Goal: Task Accomplishment & Management: Complete application form

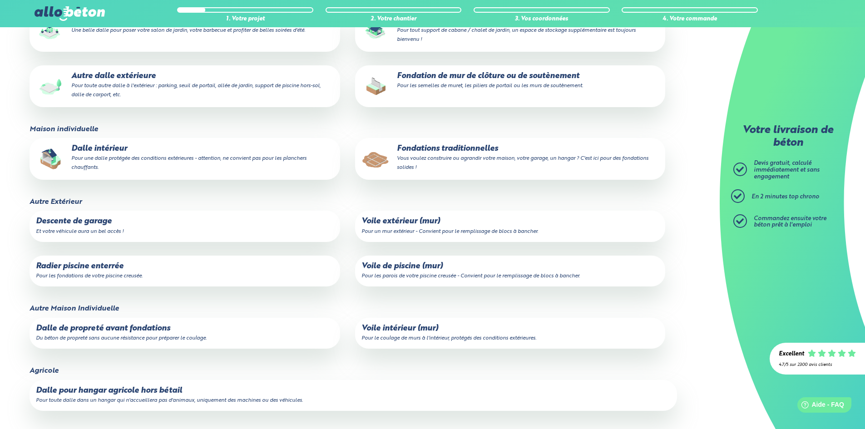
click at [406, 148] on p "Fondations traditionnelles Vous voulez construire ou agrandir votre maison, vot…" at bounding box center [509, 158] width 297 height 28
click at [0, 0] on input "Fondations traditionnelles Vous voulez construire ou agrandir votre maison, vot…" at bounding box center [0, 0] width 0 height 0
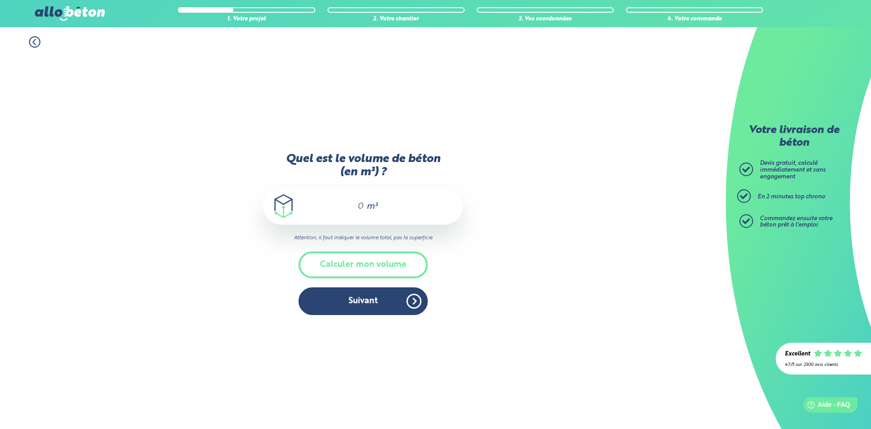
click at [369, 205] on span "m³" at bounding box center [372, 206] width 11 height 9
type input "3"
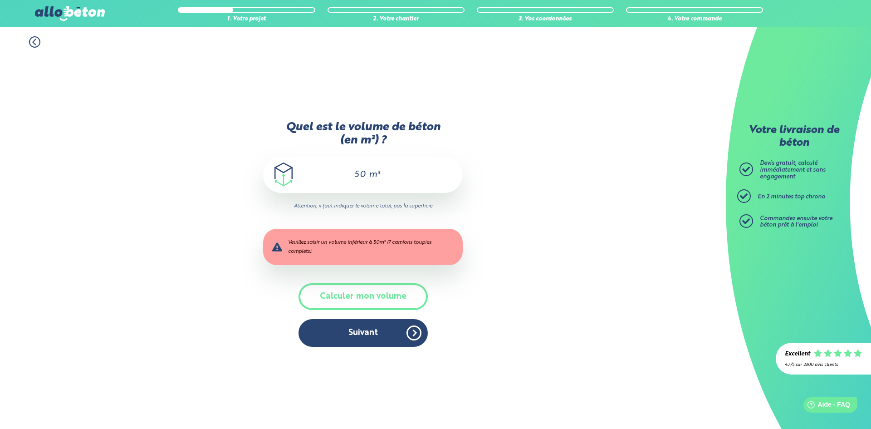
type input "5"
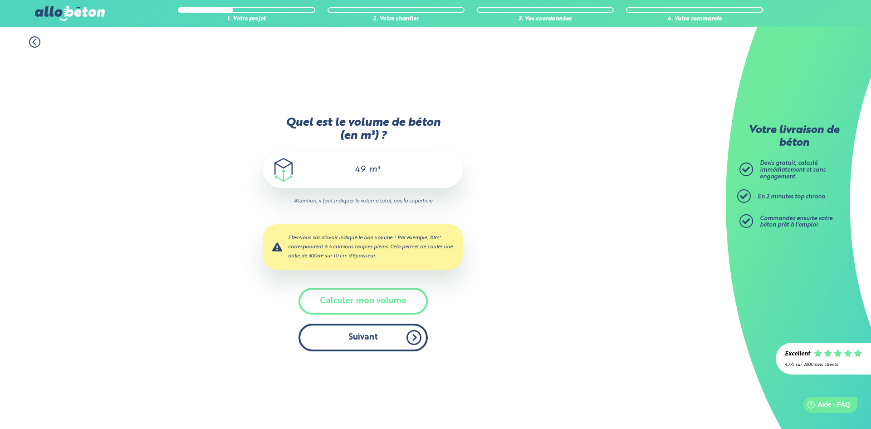
type input "49"
click at [357, 333] on button "Suivant" at bounding box center [363, 338] width 129 height 28
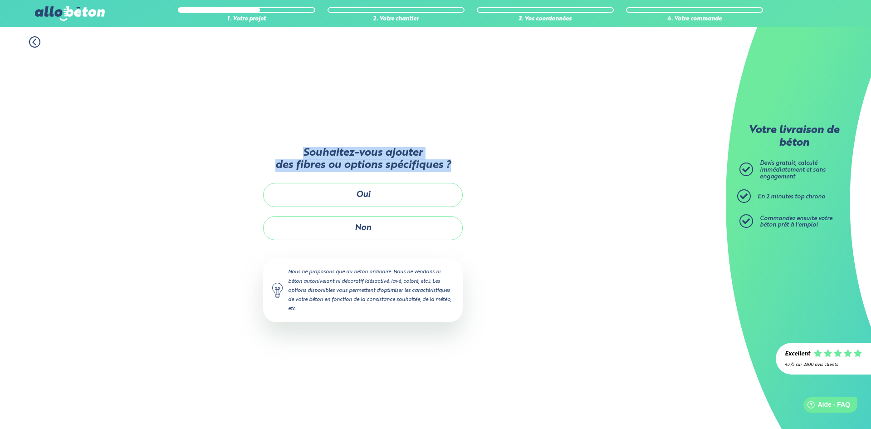
drag, startPoint x: 305, startPoint y: 151, endPoint x: 466, endPoint y: 164, distance: 161.3
click at [466, 164] on div "1. Votre projet 2. Votre chantier 3. Vos coordonnées 4. Votre commande Souhaite…" at bounding box center [363, 228] width 726 height 402
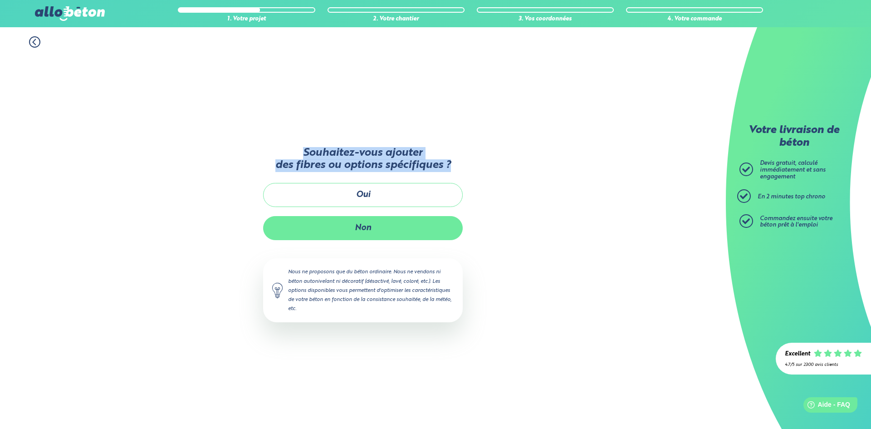
click at [415, 219] on button "Non" at bounding box center [363, 228] width 200 height 24
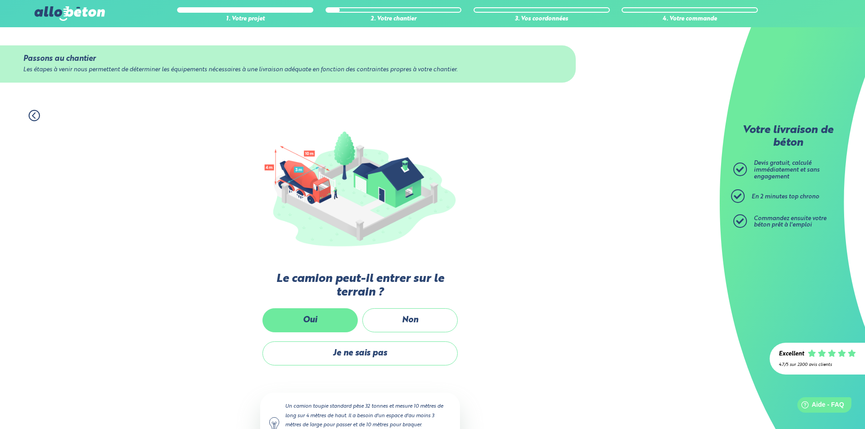
click at [331, 321] on label "Oui" at bounding box center [309, 320] width 95 height 24
click at [0, 0] on input "Oui" at bounding box center [0, 0] width 0 height 0
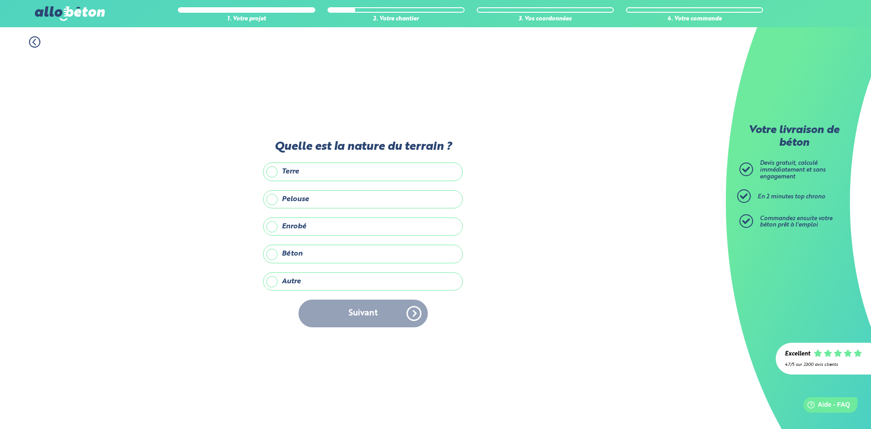
click at [288, 172] on label "Terre" at bounding box center [363, 171] width 200 height 18
click at [0, 0] on input "Terre" at bounding box center [0, 0] width 0 height 0
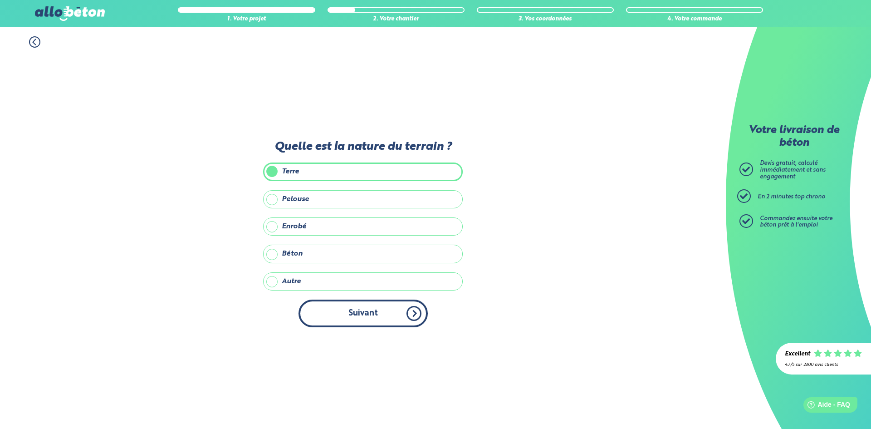
click at [364, 312] on button "Suivant" at bounding box center [363, 314] width 129 height 28
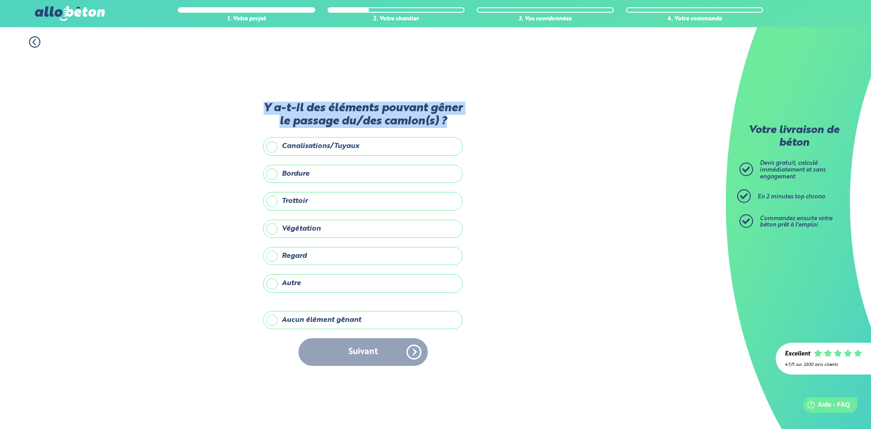
drag, startPoint x: 264, startPoint y: 102, endPoint x: 476, endPoint y: 122, distance: 212.9
click at [476, 122] on div "1. Votre projet 2. Votre chantier 3. Vos coordonnées 4. Votre commande Y a-t-il…" at bounding box center [363, 228] width 726 height 402
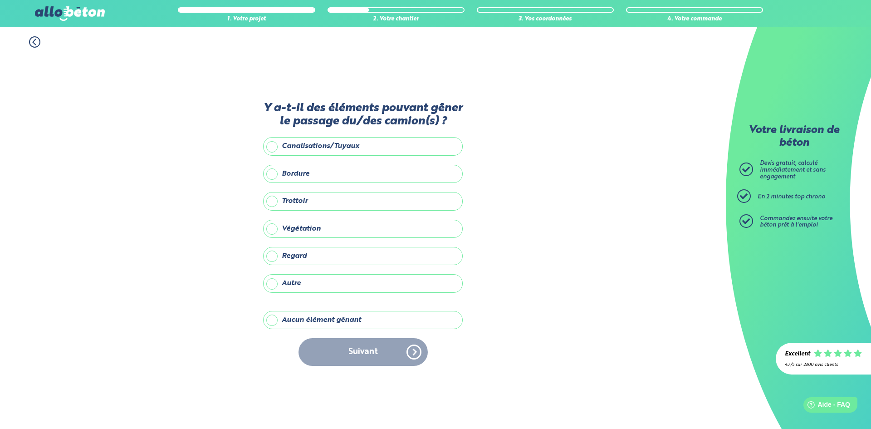
click at [273, 232] on label "Végétation" at bounding box center [363, 229] width 200 height 18
click at [0, 0] on input "Végétation" at bounding box center [0, 0] width 0 height 0
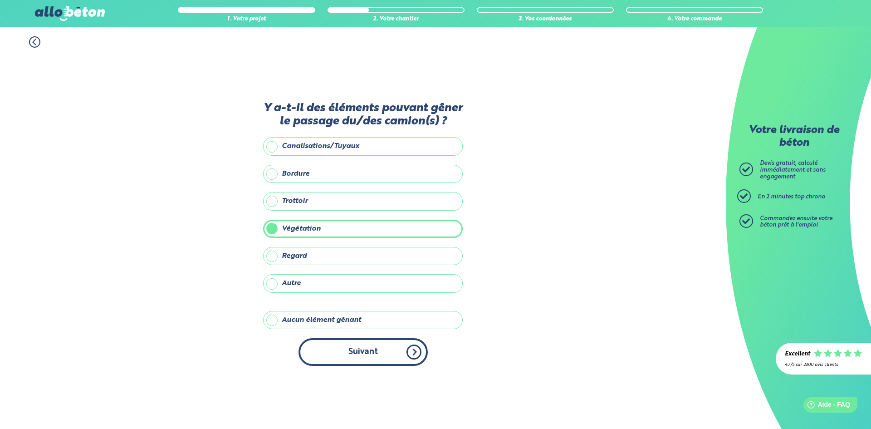
click at [382, 343] on button "Suivant" at bounding box center [363, 352] width 129 height 28
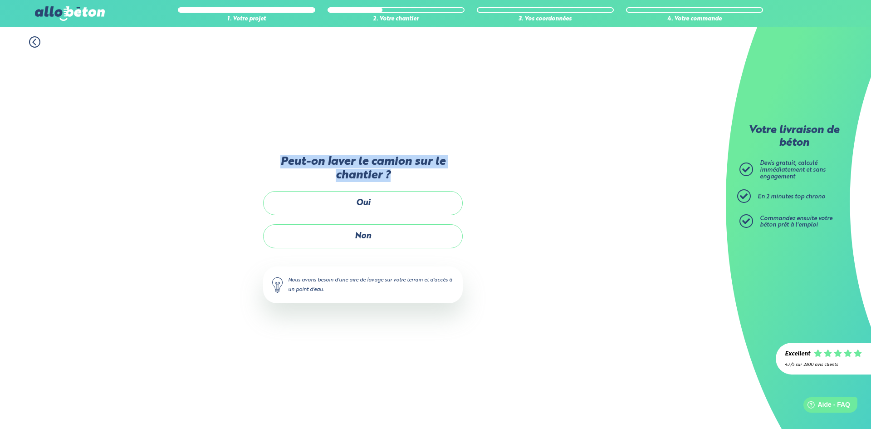
drag, startPoint x: 278, startPoint y: 156, endPoint x: 399, endPoint y: 181, distance: 122.8
click at [399, 181] on label "Peut-on laver le camion sur le chantier ?" at bounding box center [363, 168] width 200 height 27
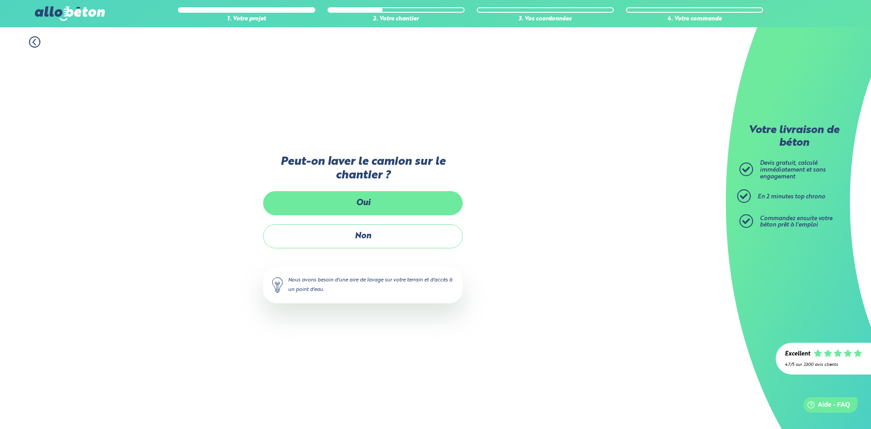
click at [351, 206] on label "Oui" at bounding box center [363, 203] width 200 height 24
click at [0, 0] on input "Oui" at bounding box center [0, 0] width 0 height 0
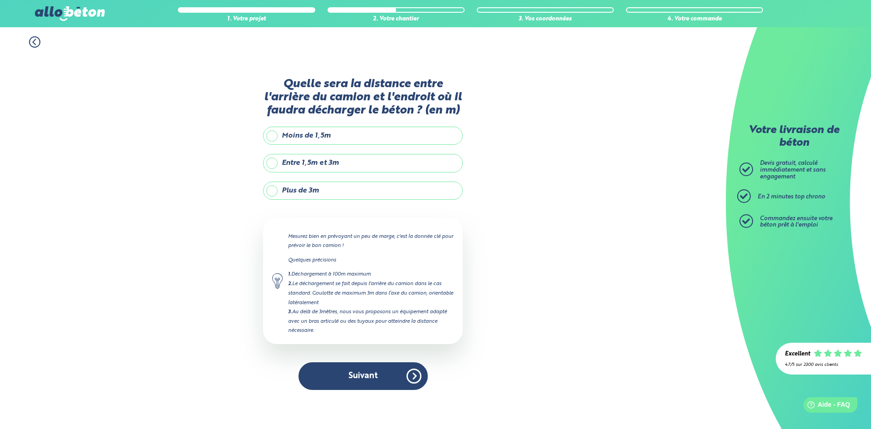
click at [271, 186] on label "Plus de 3m" at bounding box center [363, 191] width 200 height 18
click at [0, 0] on input "Plus de 3m" at bounding box center [0, 0] width 0 height 0
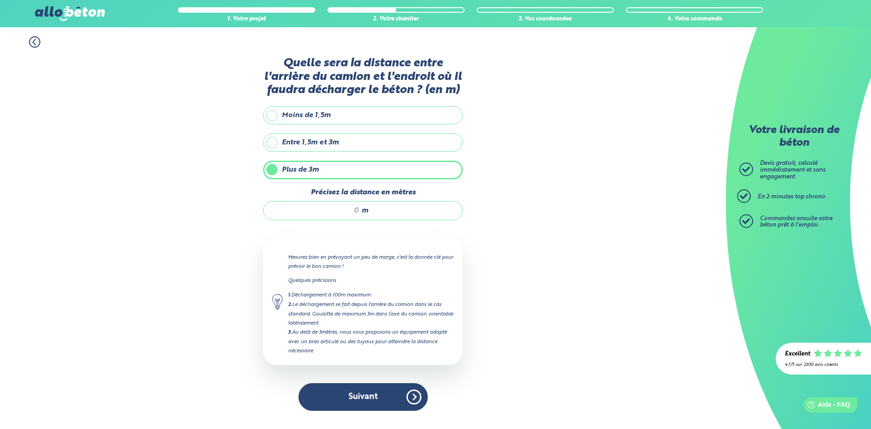
click at [281, 142] on label "Entre 1,5m et 3m" at bounding box center [363, 142] width 200 height 18
click at [0, 0] on input "Entre 1,5m et 3m" at bounding box center [0, 0] width 0 height 0
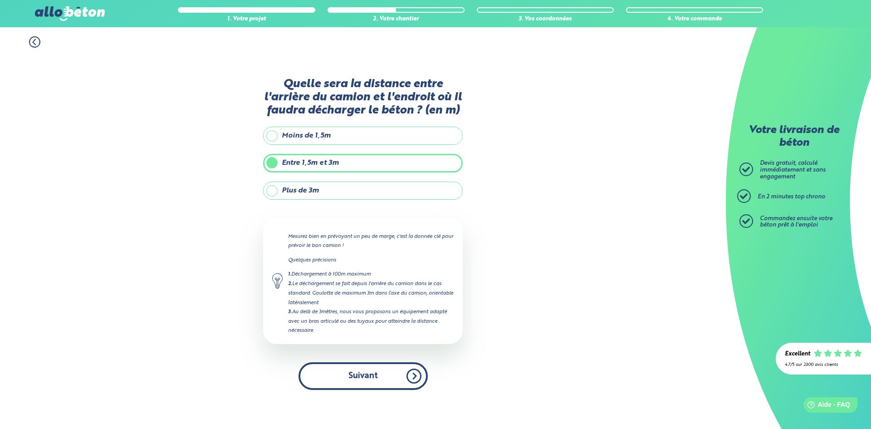
click at [364, 370] on button "Suivant" at bounding box center [363, 376] width 129 height 28
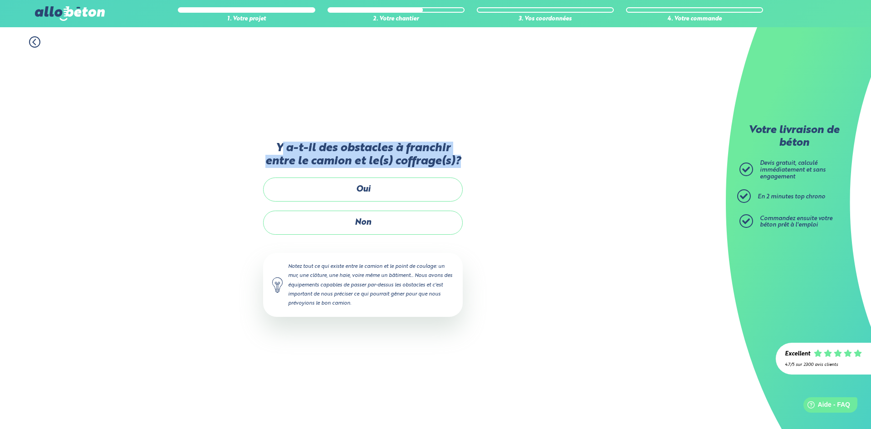
drag, startPoint x: 284, startPoint y: 143, endPoint x: 465, endPoint y: 163, distance: 182.2
click at [465, 163] on div "1. Votre projet 2. Votre chantier 3. Vos coordonnées 4. Votre commande Y a-t-il…" at bounding box center [363, 228] width 726 height 402
copy label "a-t-il des obstacles à franchir entre le camion et le(s) coffrage(s)?"
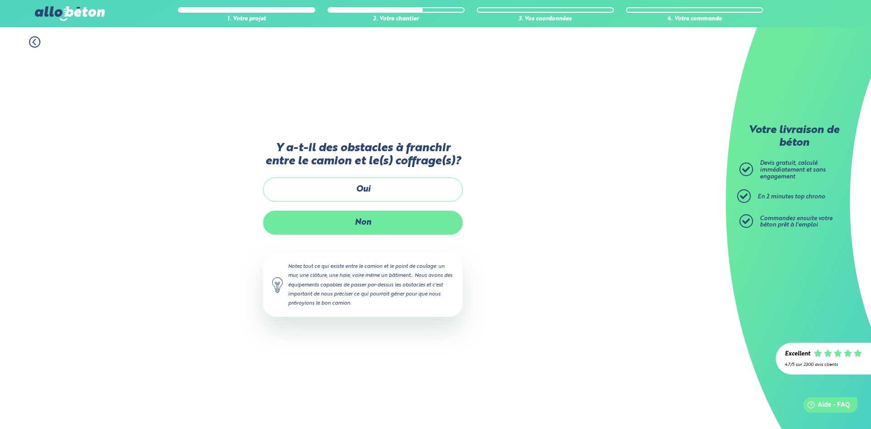
click at [359, 225] on label "Non" at bounding box center [363, 223] width 200 height 24
click at [0, 0] on input "Non" at bounding box center [0, 0] width 0 height 0
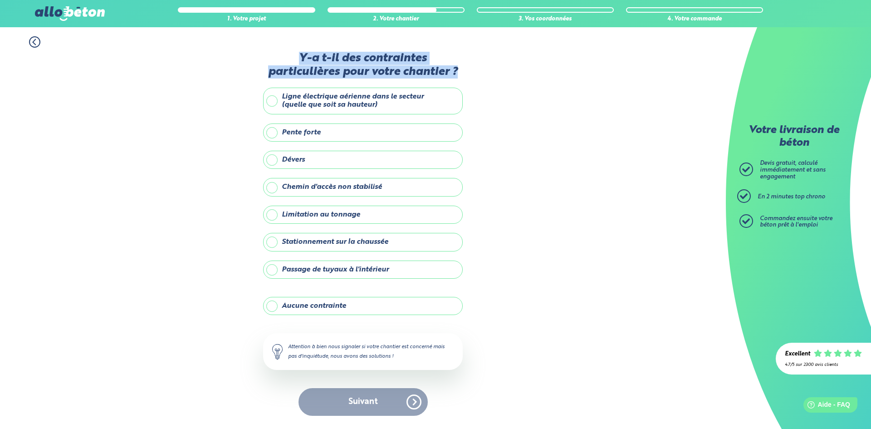
drag, startPoint x: 297, startPoint y: 57, endPoint x: 462, endPoint y: 74, distance: 166.1
click at [462, 74] on label "Y-a t-il des contraintes particulières pour votre chantier ?" at bounding box center [363, 65] width 200 height 27
drag, startPoint x: 284, startPoint y: 305, endPoint x: 288, endPoint y: 310, distance: 6.7
click at [284, 305] on label "Aucune contrainte" at bounding box center [363, 306] width 200 height 18
click at [0, 0] on input "Aucune contrainte" at bounding box center [0, 0] width 0 height 0
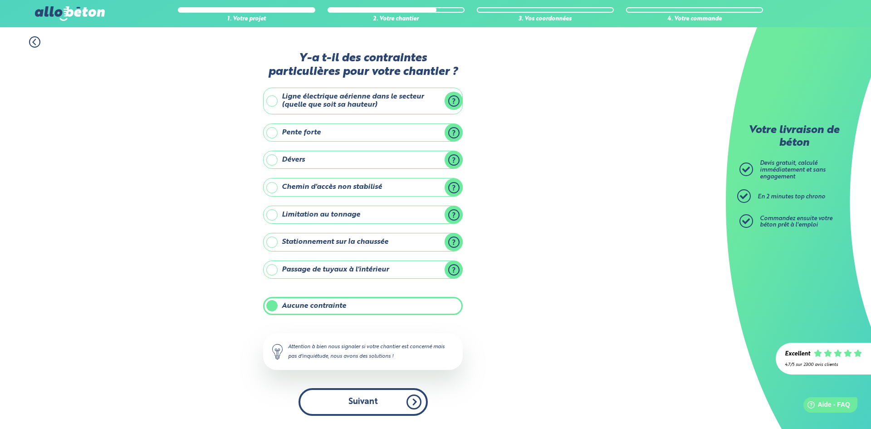
click at [340, 399] on button "Suivant" at bounding box center [363, 402] width 129 height 28
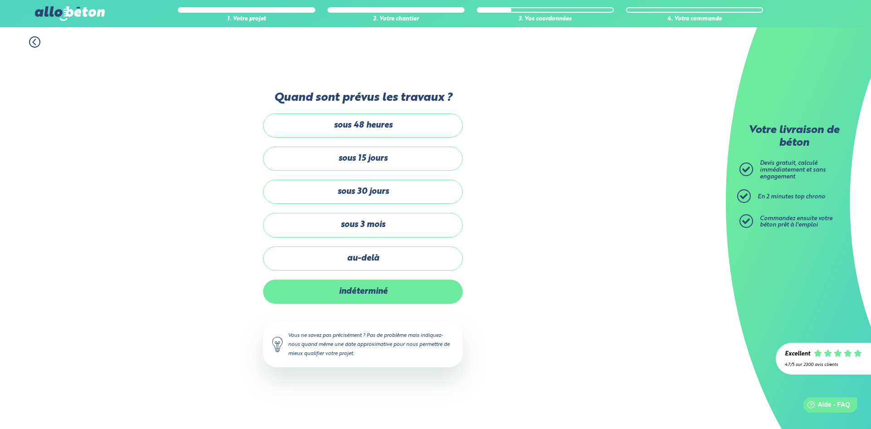
click at [344, 286] on label "indéterminé" at bounding box center [363, 292] width 200 height 24
click at [0, 0] on input "indéterminé" at bounding box center [0, 0] width 0 height 0
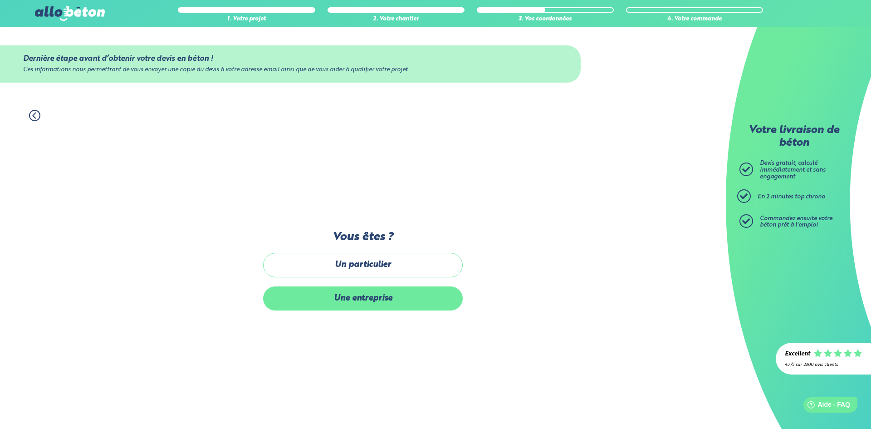
click at [343, 294] on label "Une entreprise" at bounding box center [363, 298] width 200 height 24
click at [0, 0] on input "Une entreprise" at bounding box center [0, 0] width 0 height 0
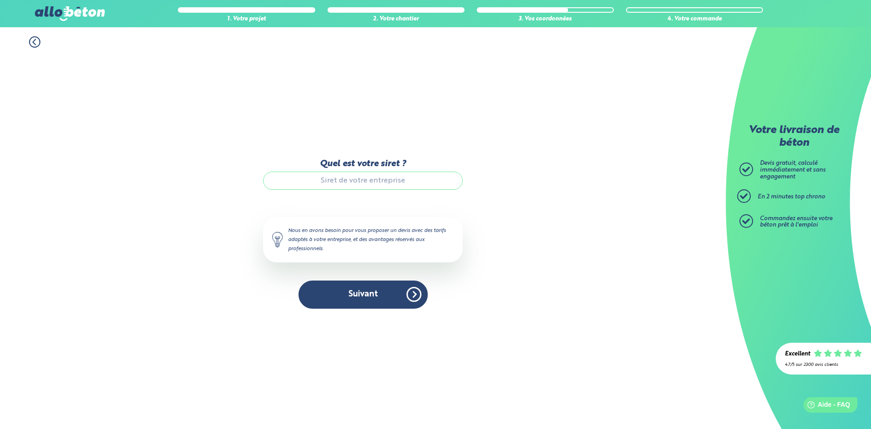
click at [341, 182] on input "Quel est votre siret ?" at bounding box center [363, 181] width 200 height 18
type input "ESB96848999"
click at [387, 293] on button "Suivant" at bounding box center [363, 295] width 129 height 28
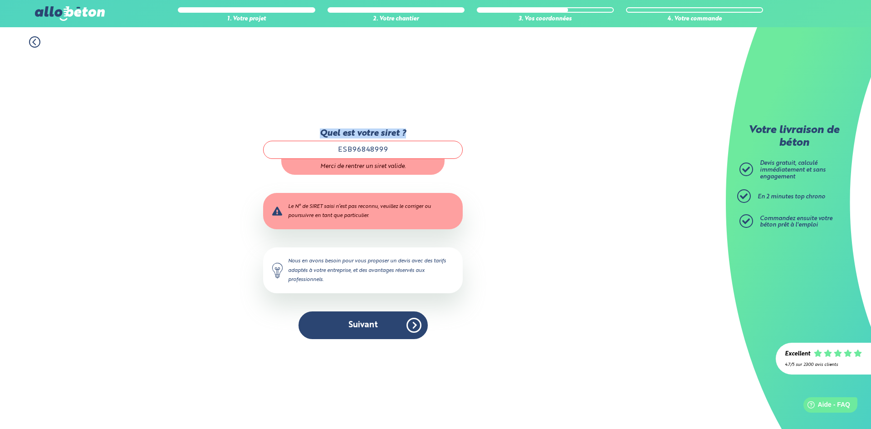
drag, startPoint x: 321, startPoint y: 129, endPoint x: 415, endPoint y: 129, distance: 94.4
click at [415, 129] on label "Quel est votre siret ?" at bounding box center [363, 133] width 200 height 10
copy label "Quel est votre siret ?"
click at [248, 198] on div "1. Votre projet 2. Votre chantier 3. Vos coordonnées 4. Votre commande Quel est…" at bounding box center [363, 228] width 726 height 402
click at [32, 40] on icon at bounding box center [34, 41] width 11 height 11
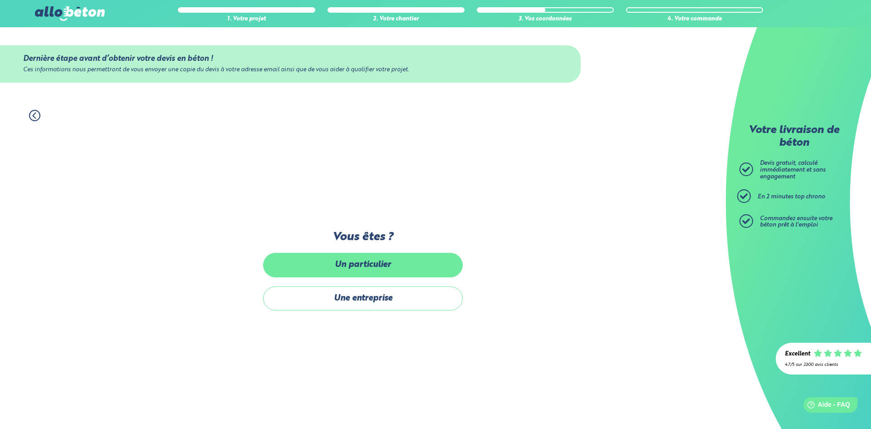
click at [384, 262] on label "Un particulier" at bounding box center [363, 265] width 200 height 24
click at [0, 0] on input "Un particulier" at bounding box center [0, 0] width 0 height 0
